Goal: Navigation & Orientation: Find specific page/section

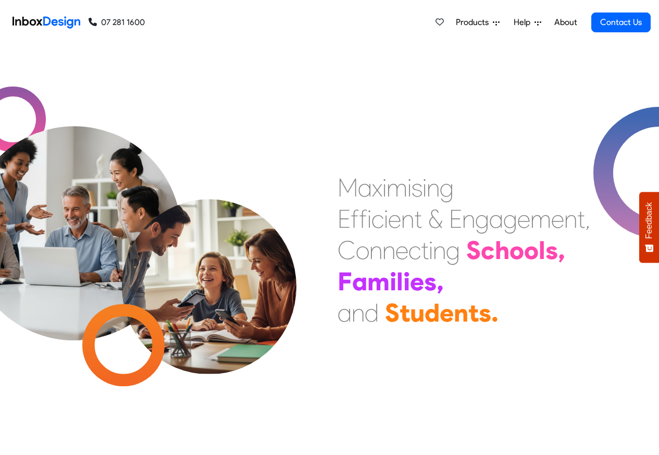
click at [566, 22] on link "About" at bounding box center [566, 22] width 29 height 21
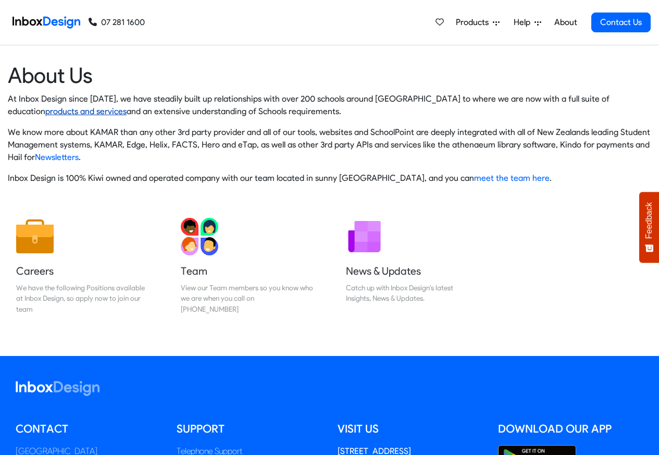
click at [45, 112] on link "products and services" at bounding box center [85, 111] width 81 height 10
